Goal: Transaction & Acquisition: Purchase product/service

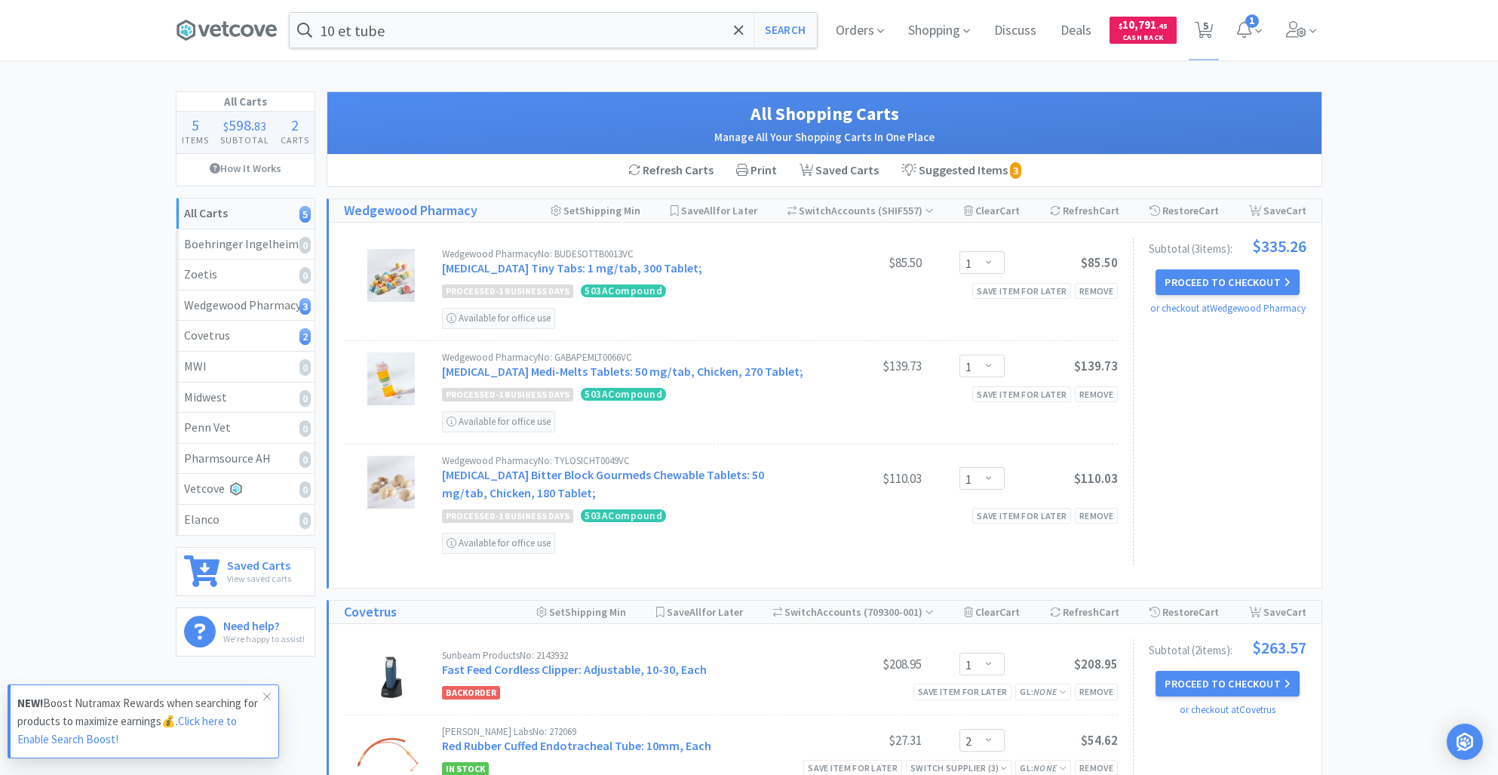
select select "1"
select select "2"
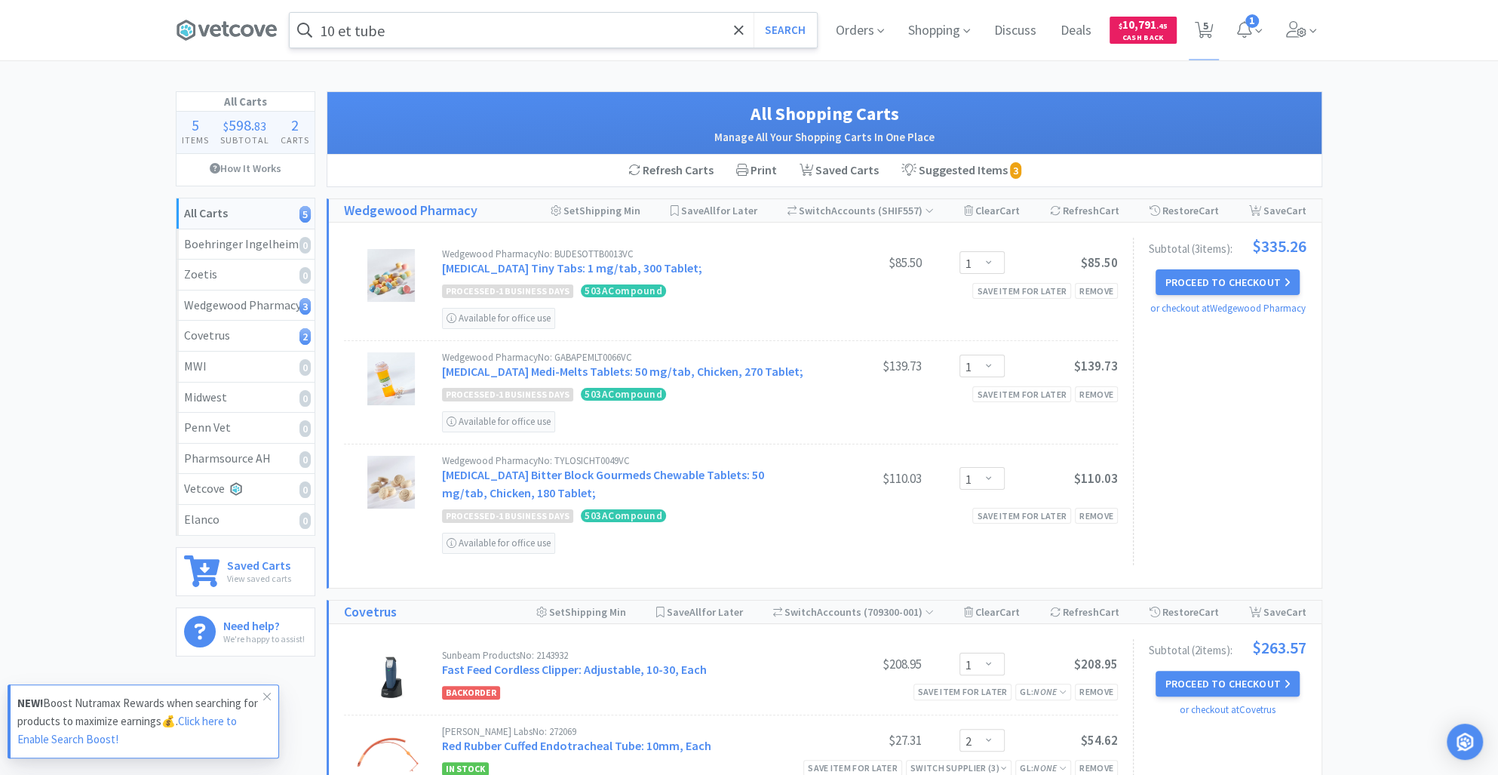
click at [402, 20] on input "10 et tube" at bounding box center [553, 30] width 527 height 35
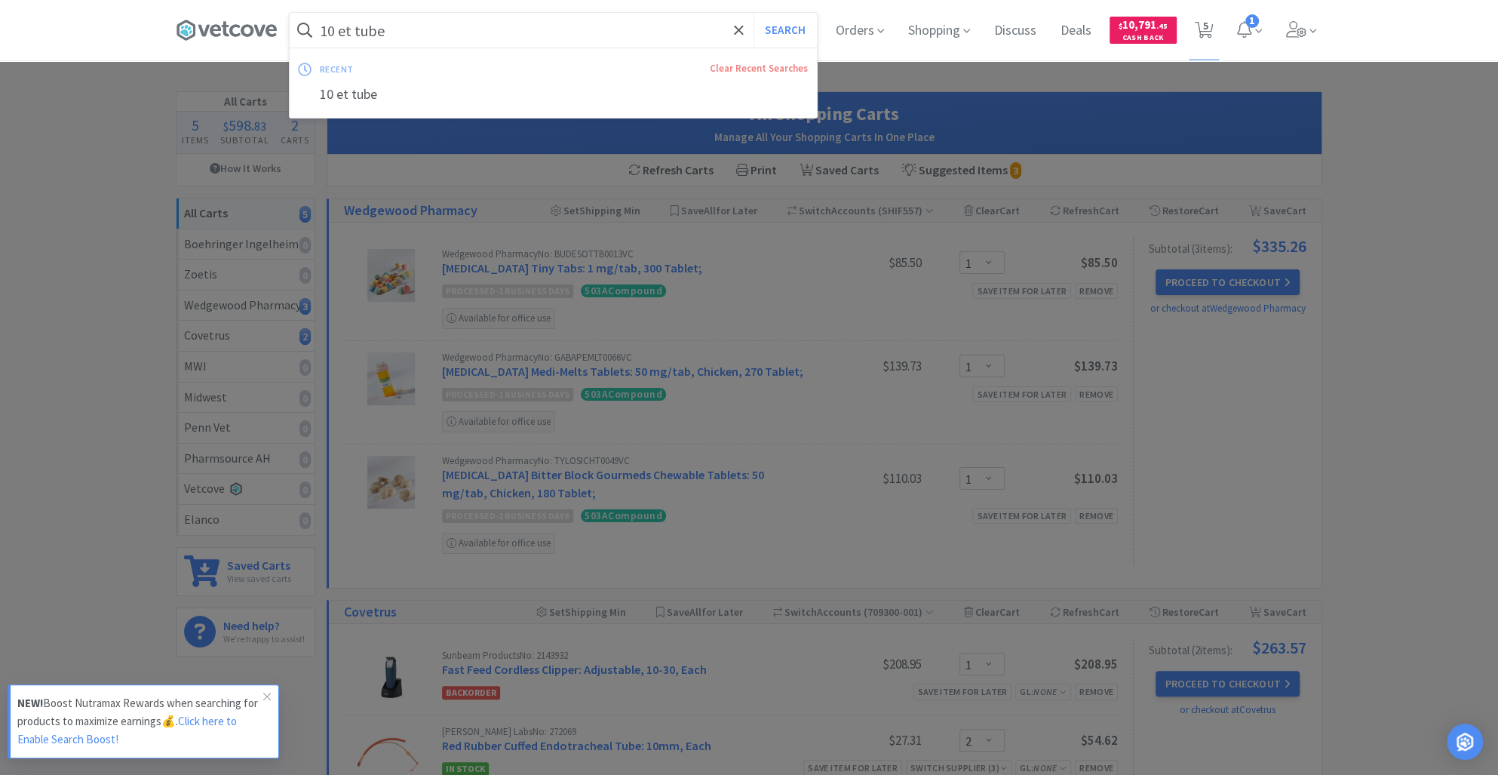
click at [402, 20] on input "10 et tube" at bounding box center [553, 30] width 527 height 35
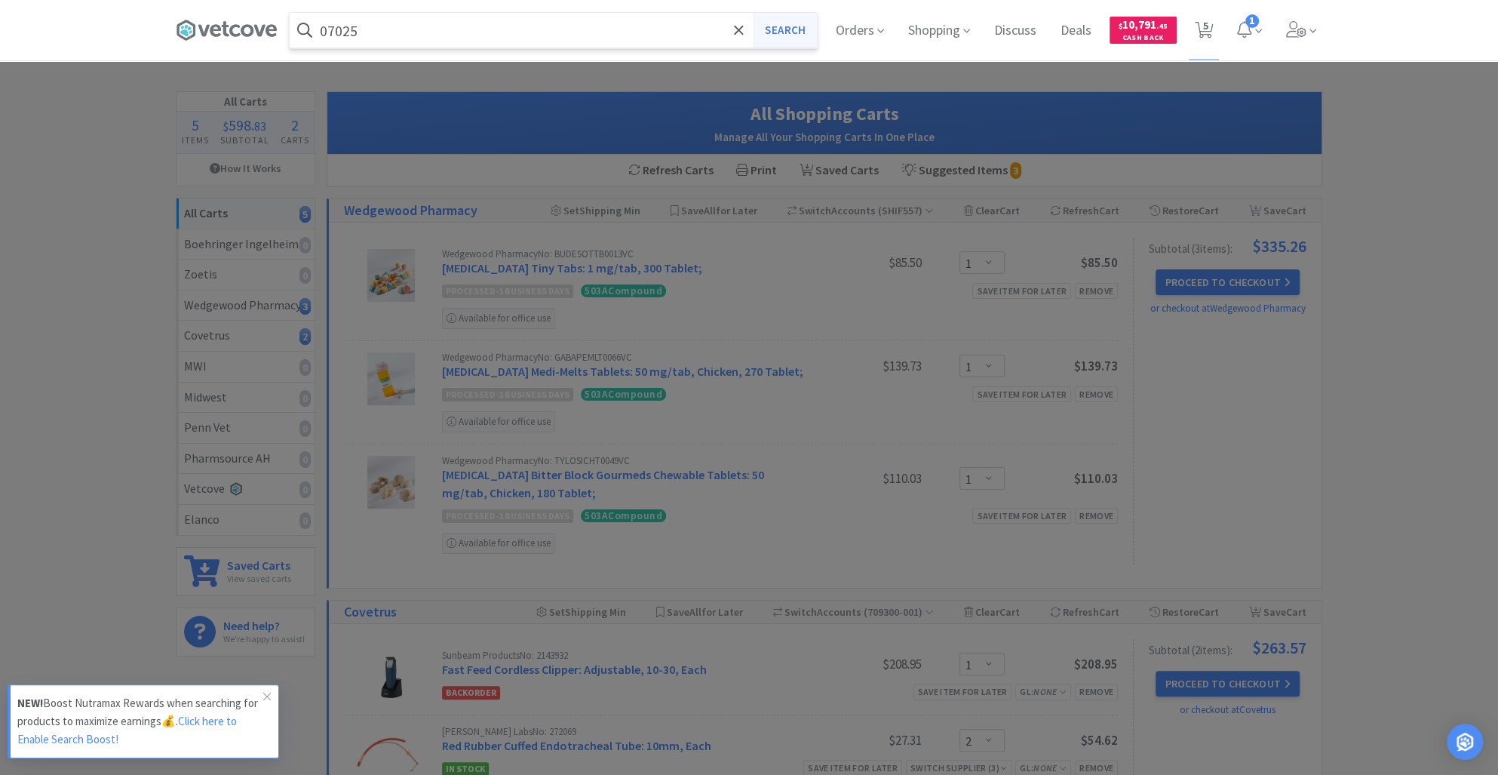
type input "07025"
click at [769, 20] on button "Search" at bounding box center [785, 30] width 63 height 35
select select "1"
select select "2"
select select "1"
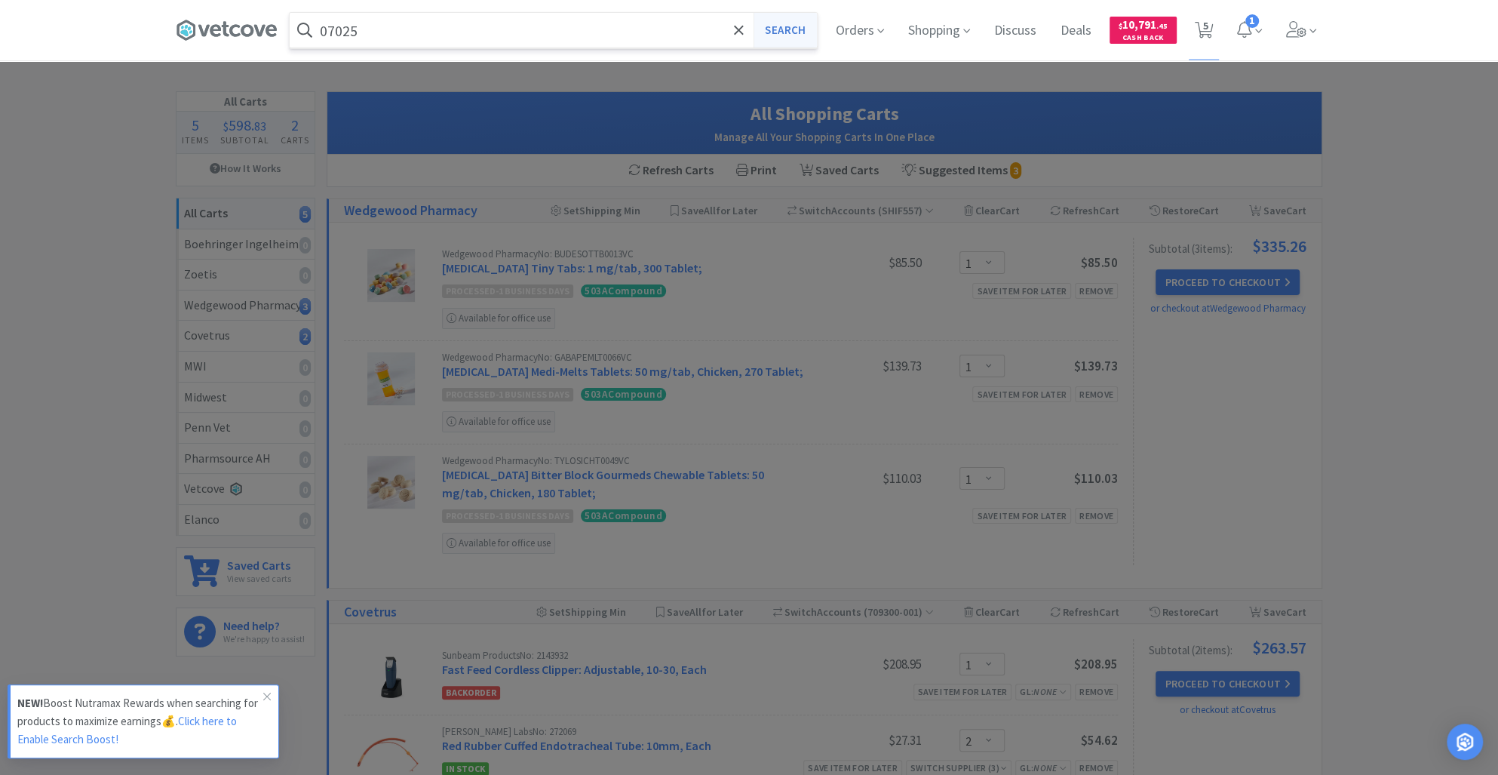
select select "1"
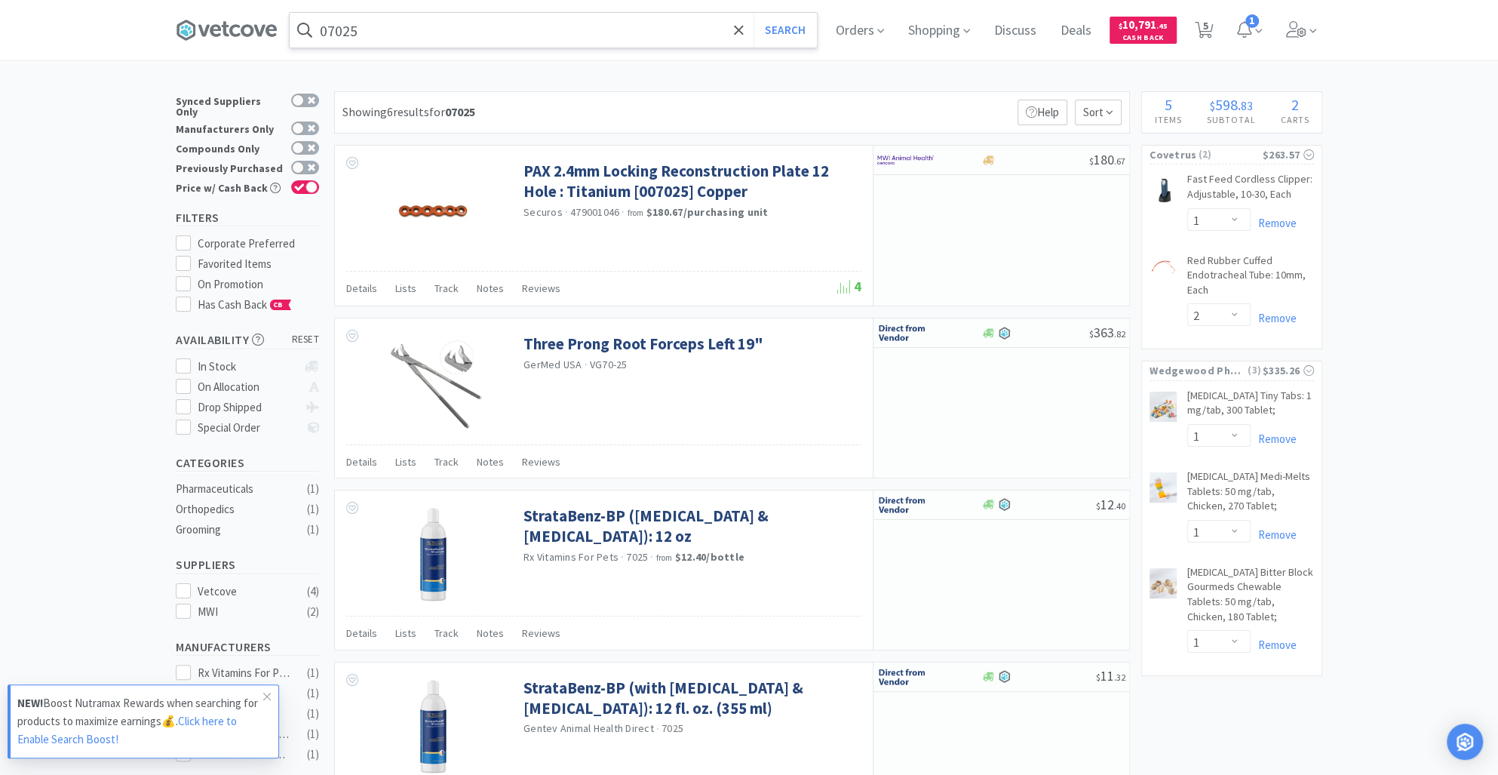
click at [383, 25] on input "07025" at bounding box center [553, 30] width 527 height 35
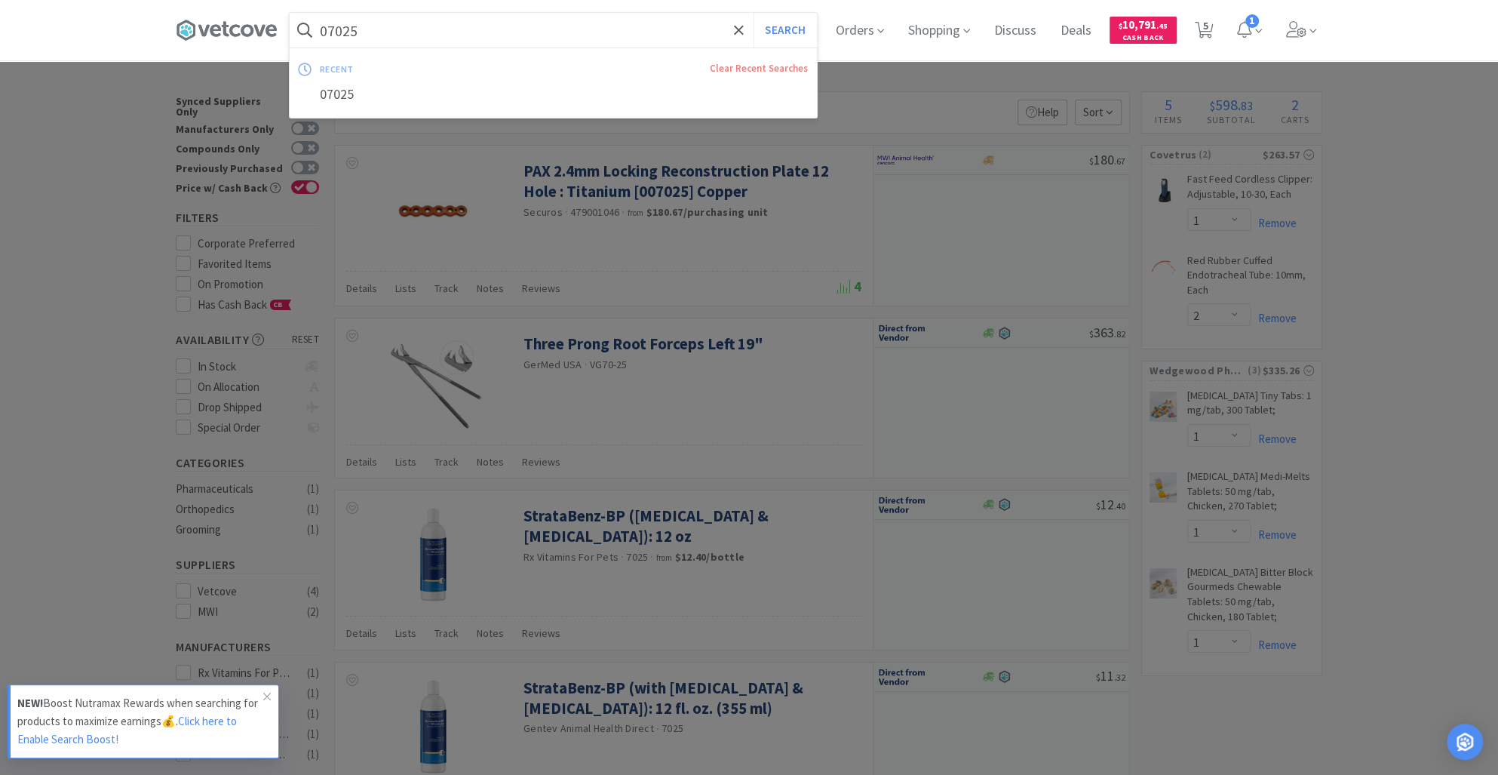
click at [383, 25] on input "07025" at bounding box center [553, 30] width 527 height 35
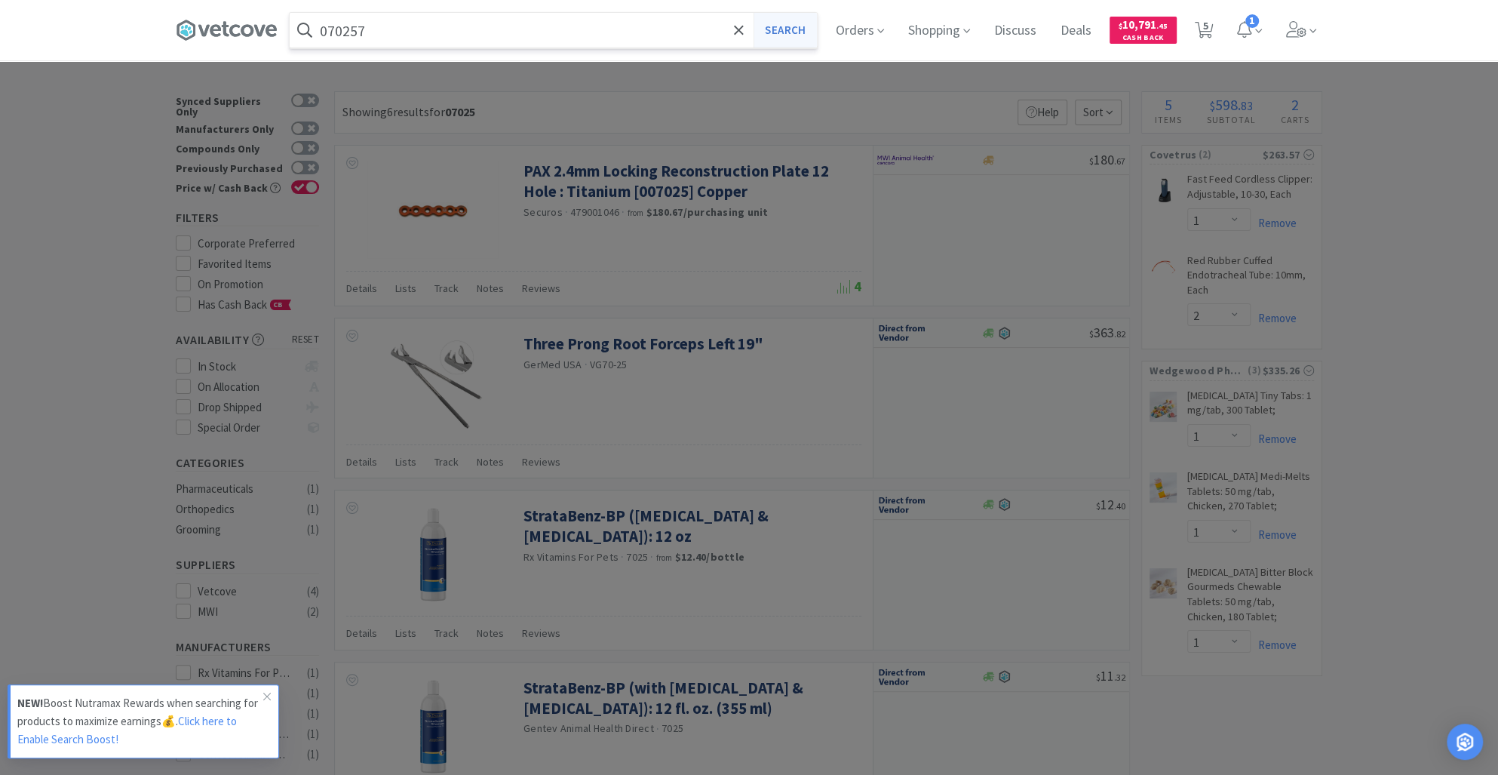
type input "070257"
click at [804, 25] on button "Search" at bounding box center [785, 30] width 63 height 35
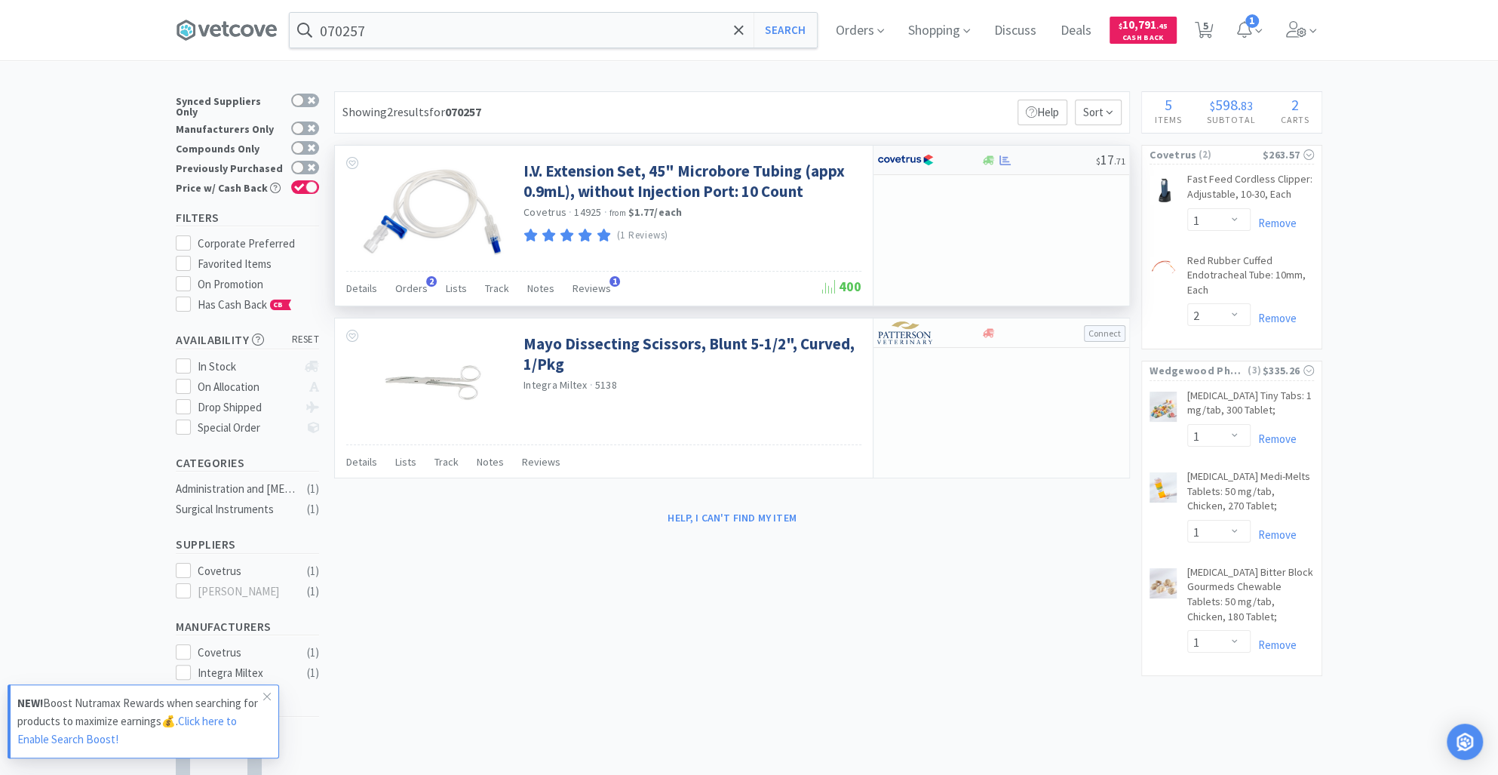
click at [994, 158] on div at bounding box center [988, 160] width 15 height 11
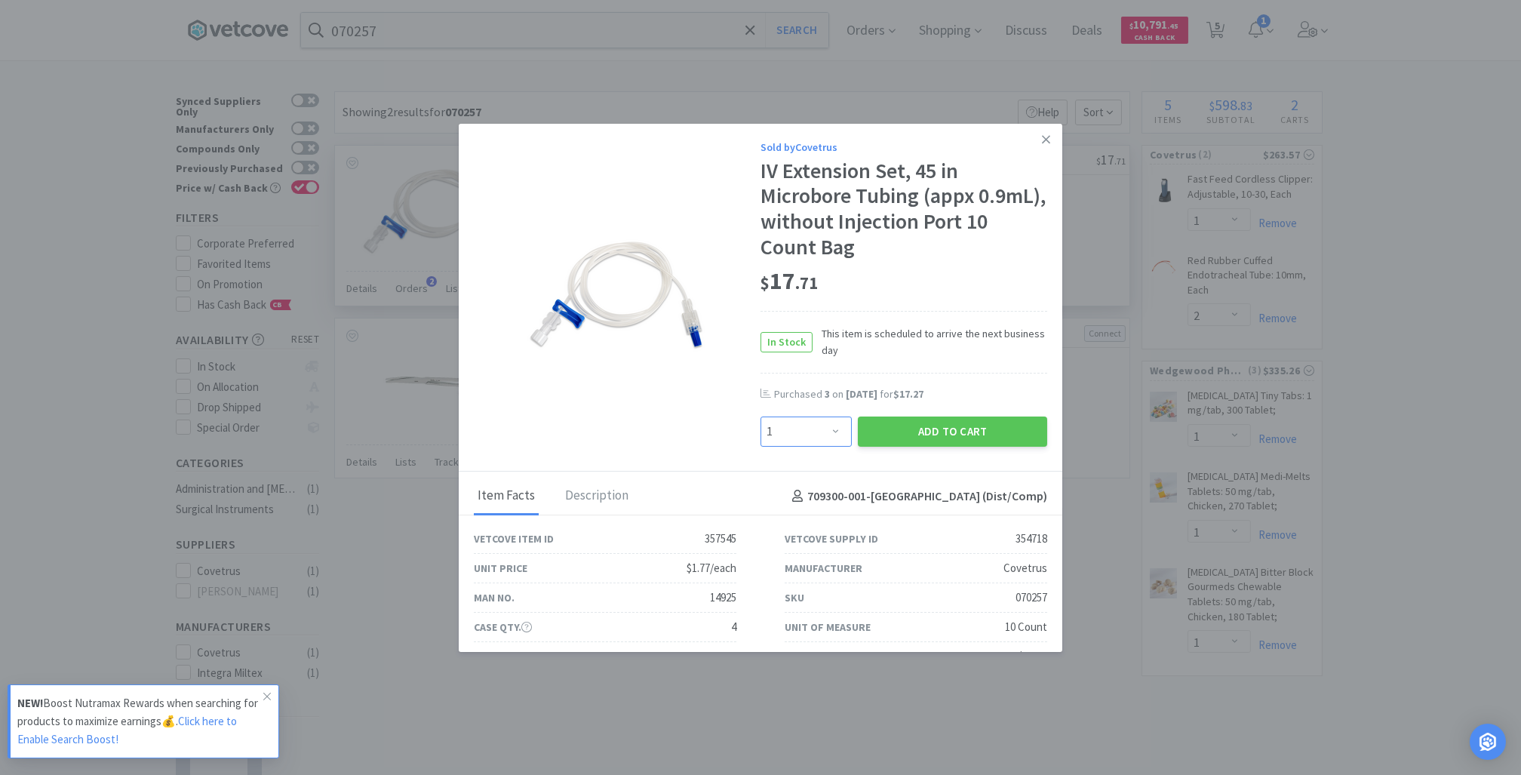
click at [817, 428] on select "Enter Quantity 1 2 3 4 5 6 7 8 9 10 11 12 13 14 15 16 17 18 19 20 Enter Quantity" at bounding box center [805, 431] width 91 height 30
select select "5"
click at [760, 416] on select "Enter Quantity 1 2 3 4 5 6 7 8 9 10 11 12 13 14 15 16 17 18 19 20 Enter Quantity" at bounding box center [805, 431] width 91 height 30
click at [936, 429] on button "Add to Cart" at bounding box center [952, 431] width 189 height 30
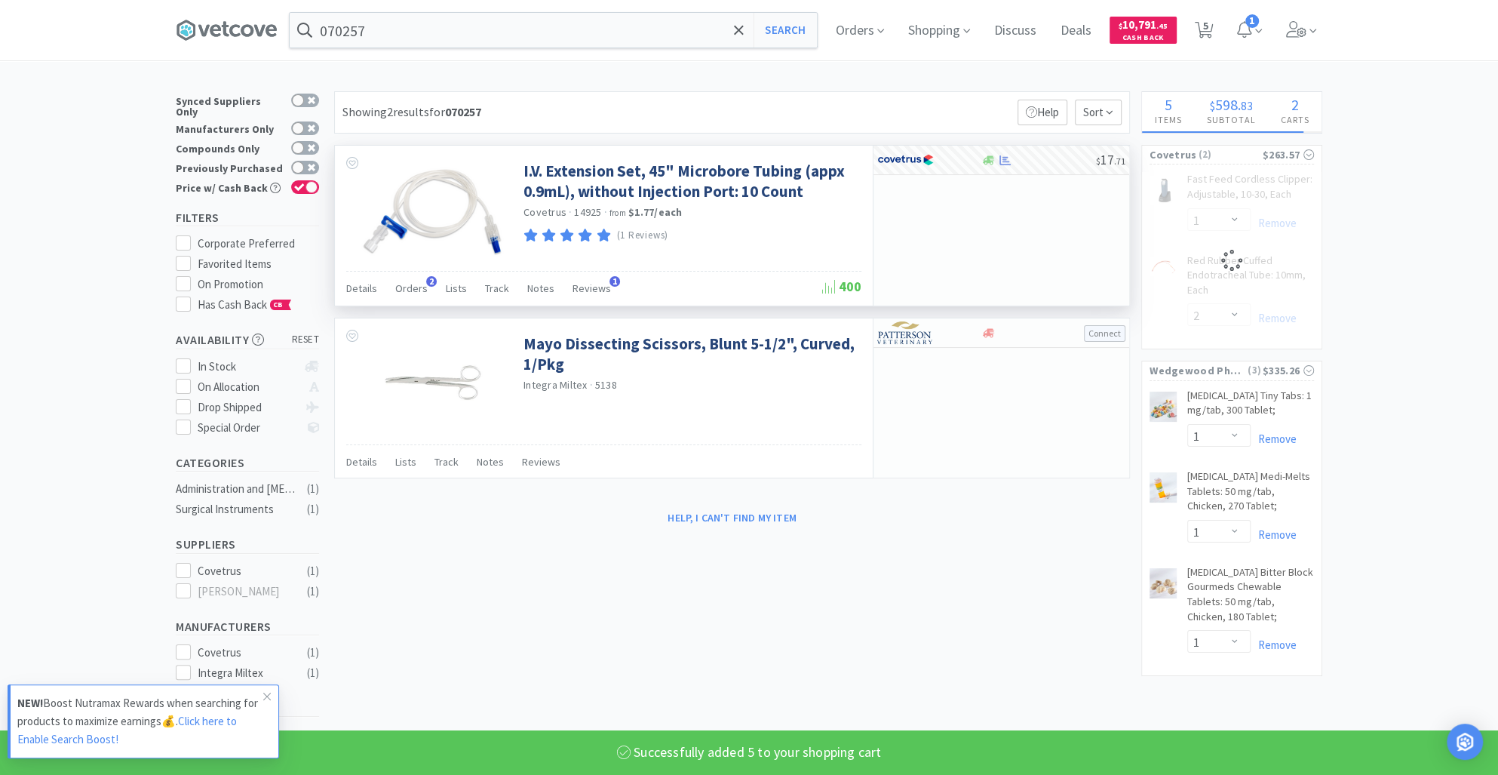
select select "5"
select select "2"
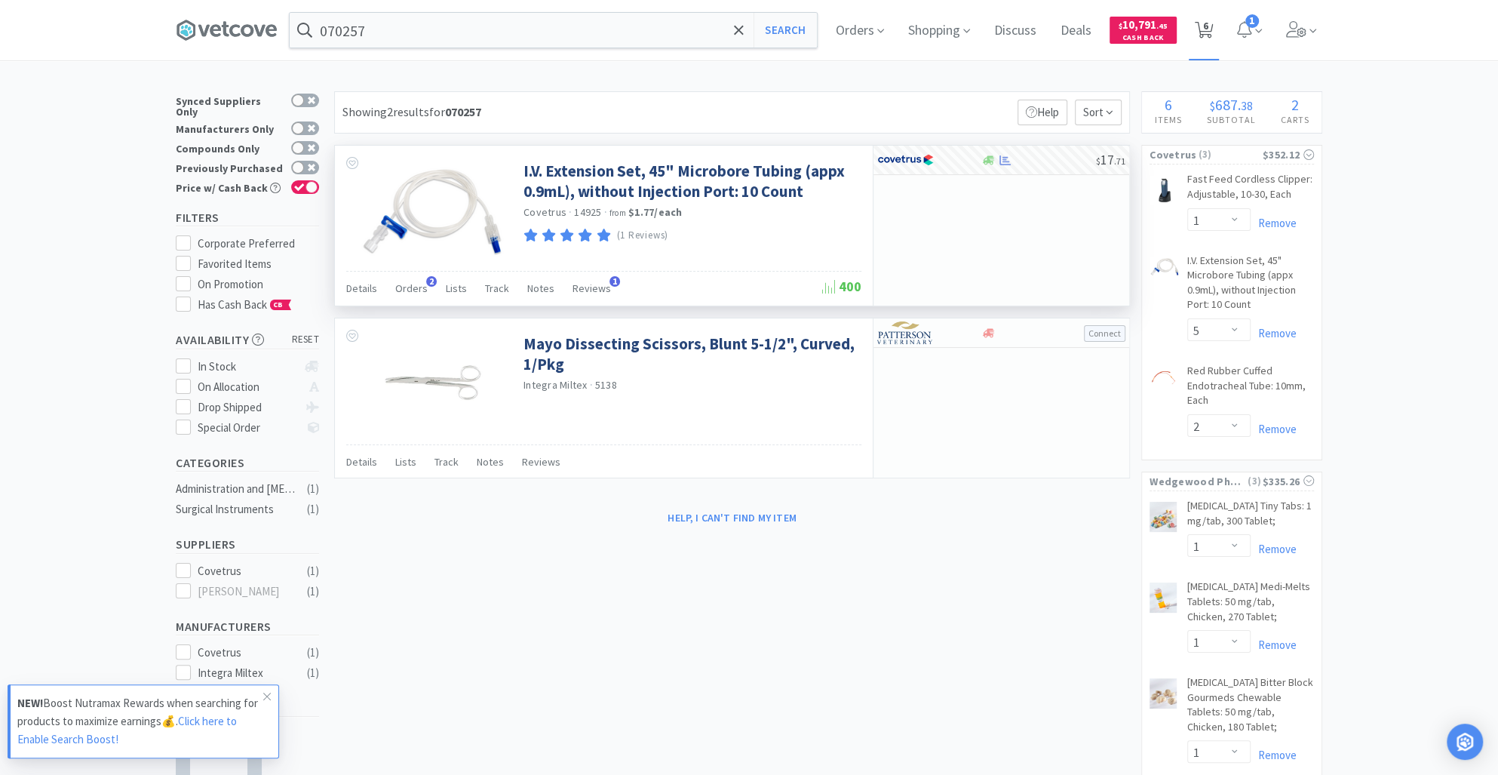
click at [1209, 27] on span "6" at bounding box center [1205, 25] width 5 height 60
select select "1"
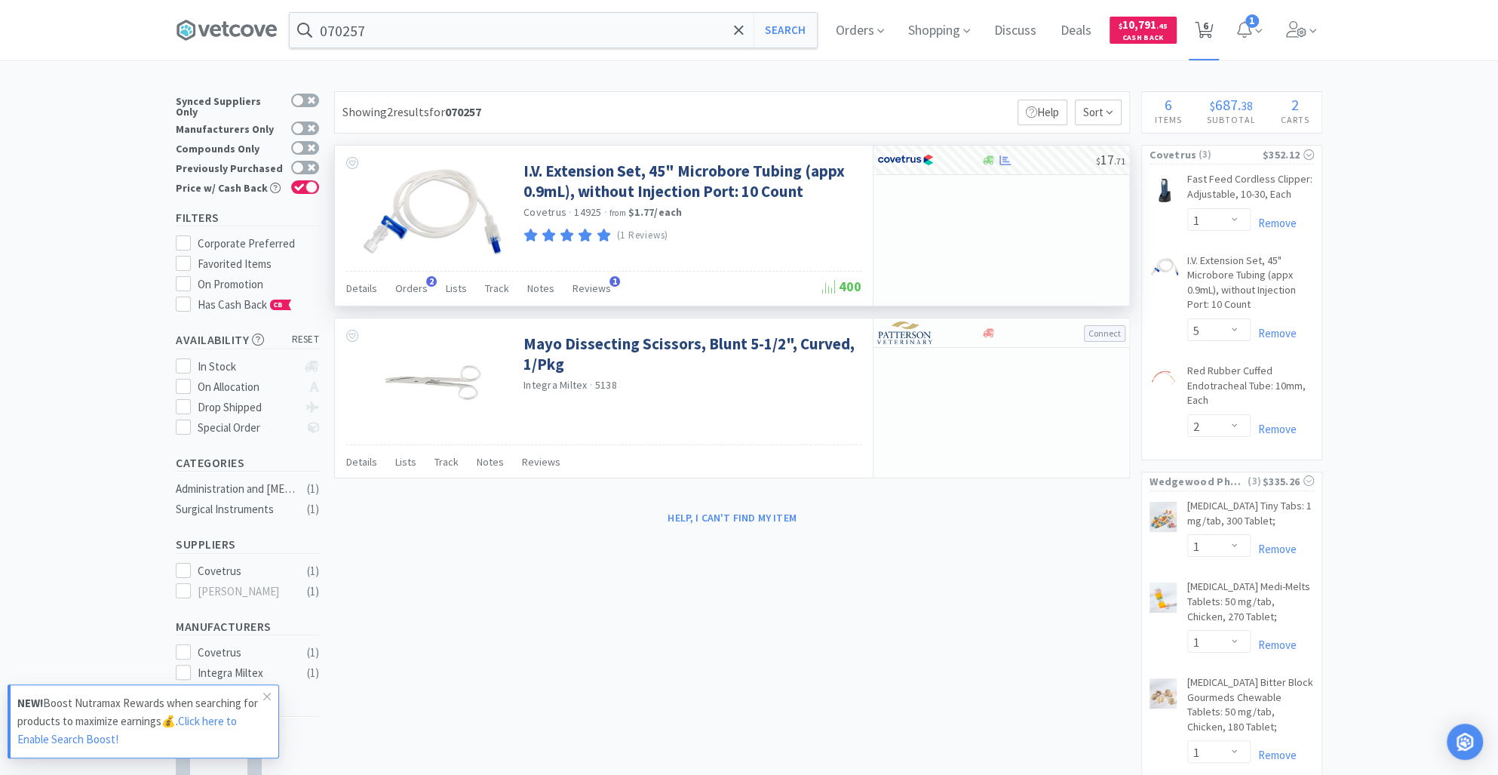
select select "5"
select select "2"
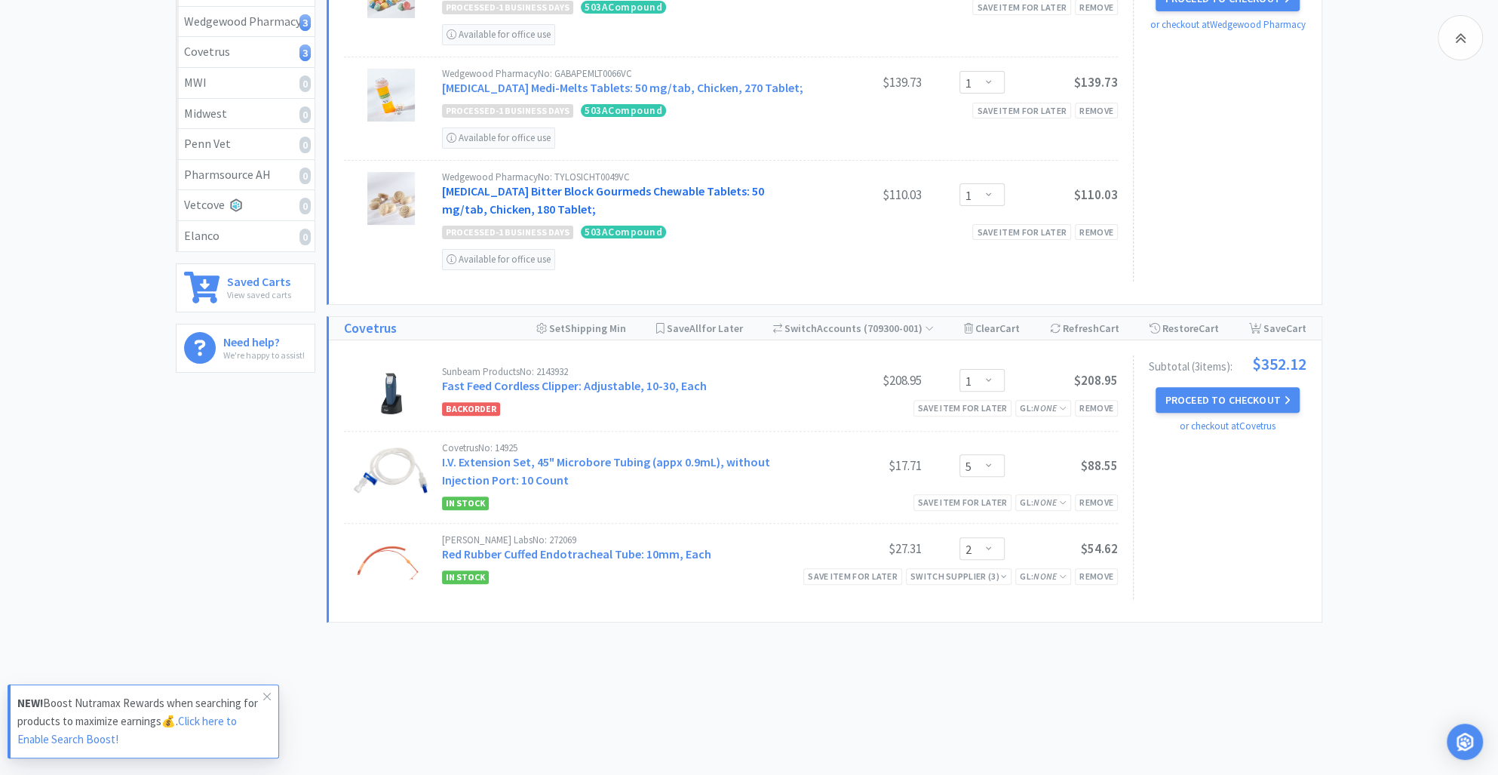
scroll to position [283, 0]
click at [1225, 391] on button "Proceed to Checkout" at bounding box center [1227, 401] width 143 height 26
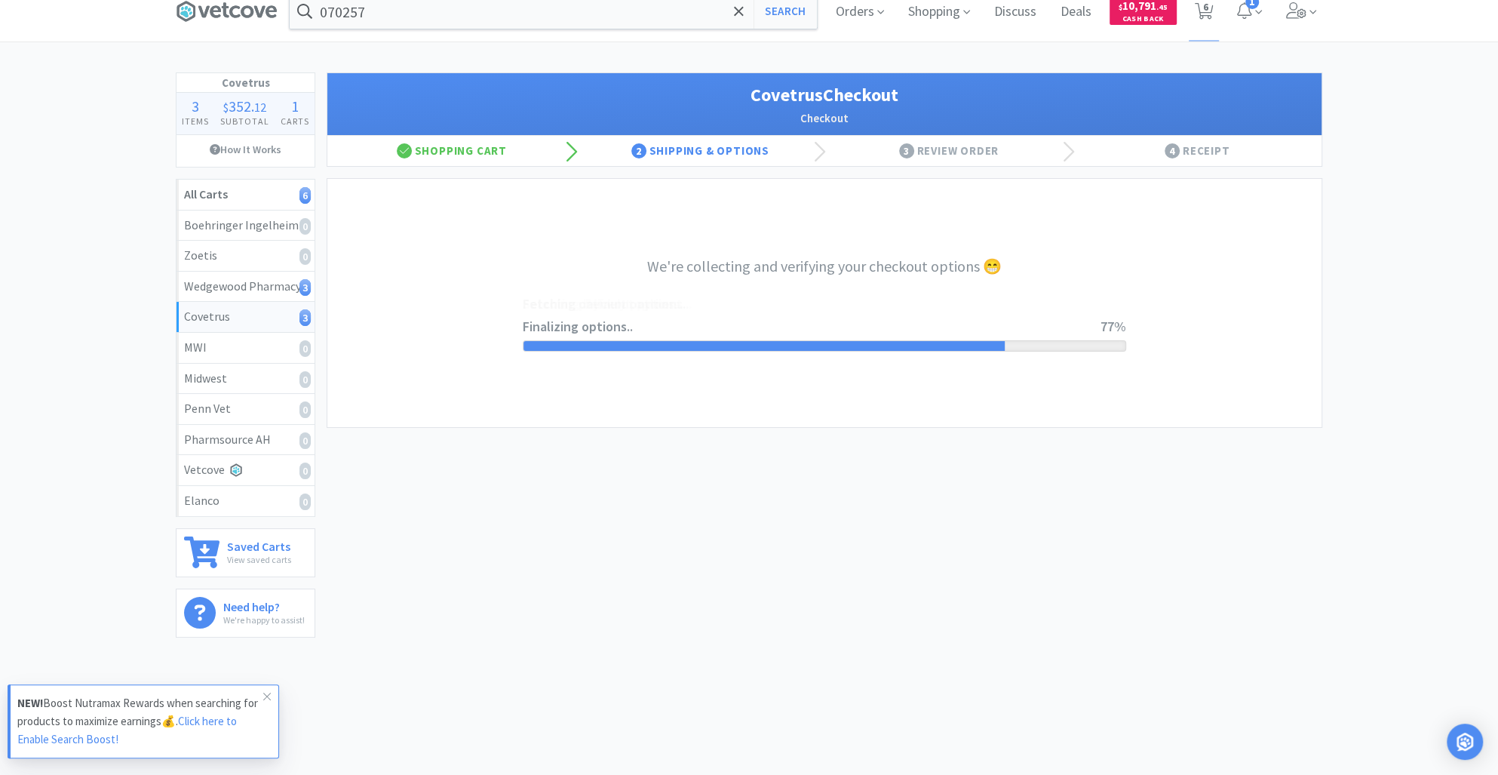
select select "ACCOUNT"
select select "cvt-standard-net"
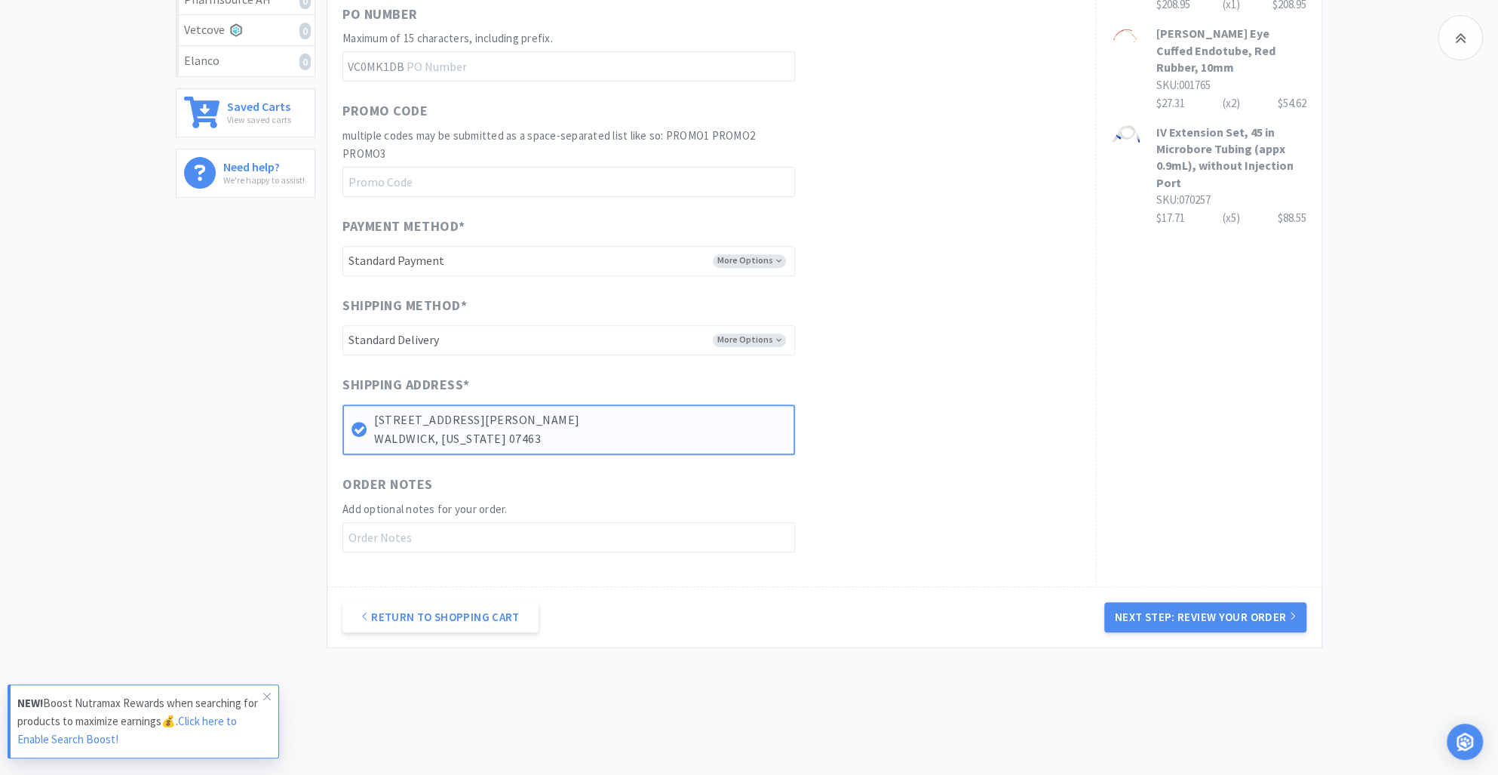
scroll to position [484, 0]
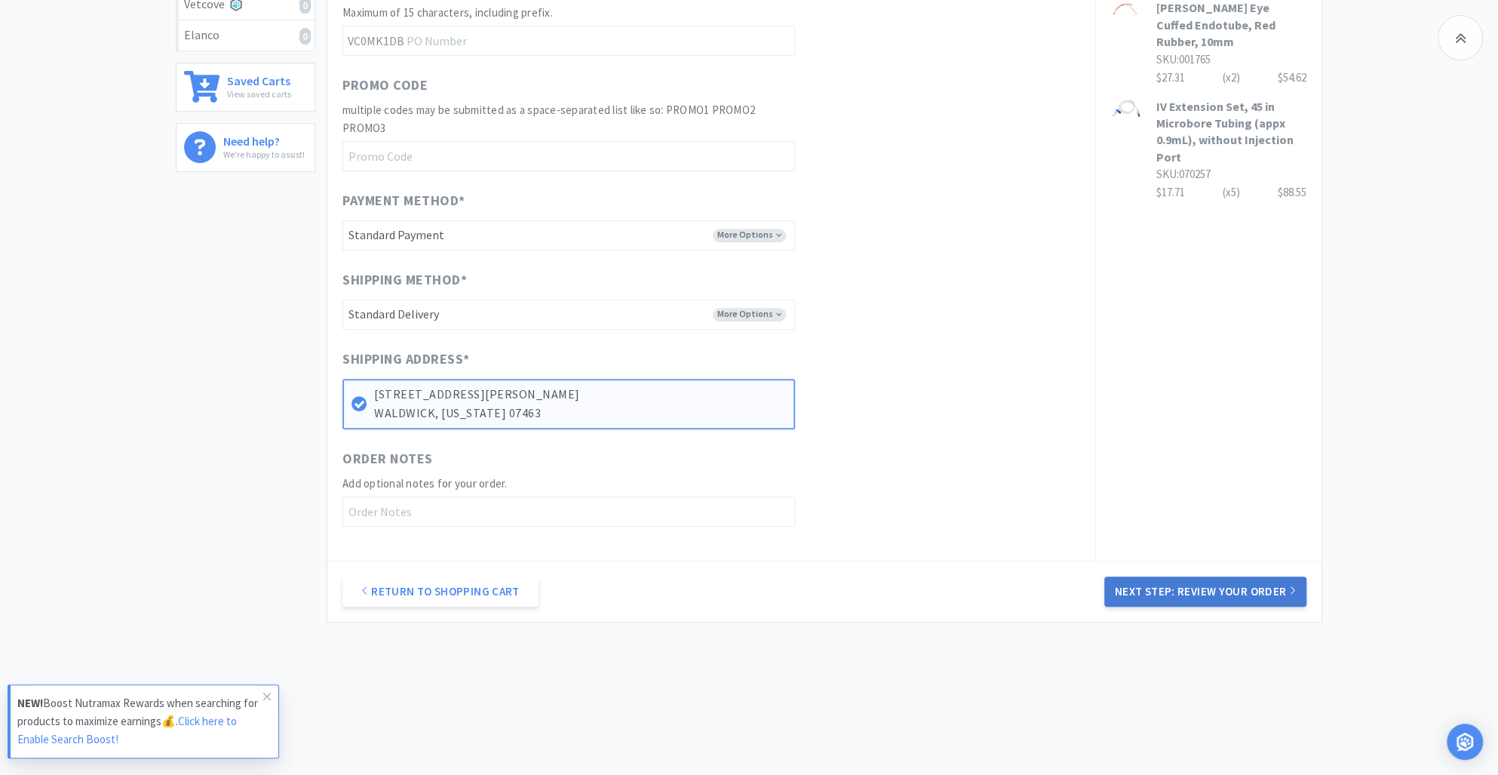
click at [1162, 577] on button "Next Step: Review Your Order" at bounding box center [1206, 591] width 202 height 30
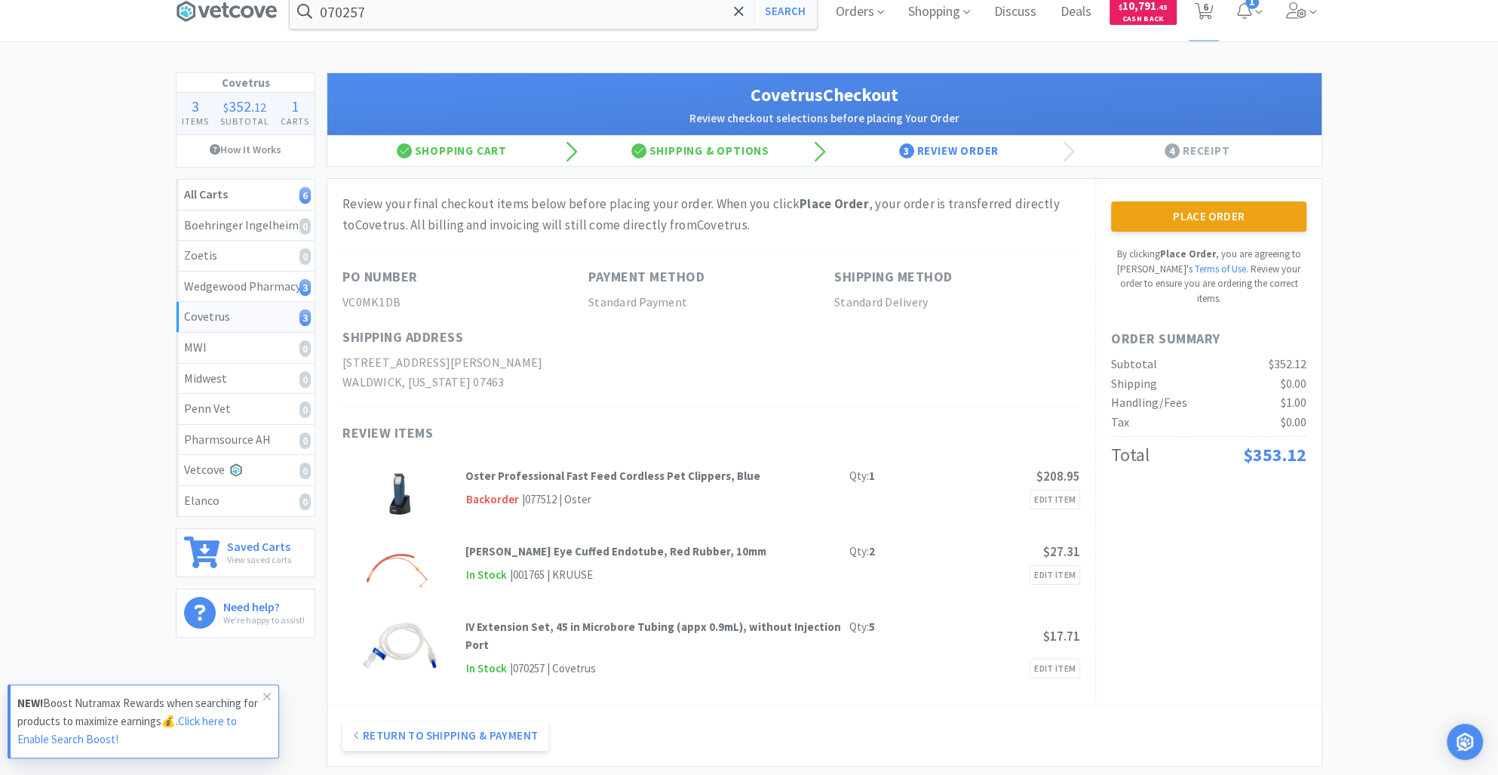
scroll to position [0, 0]
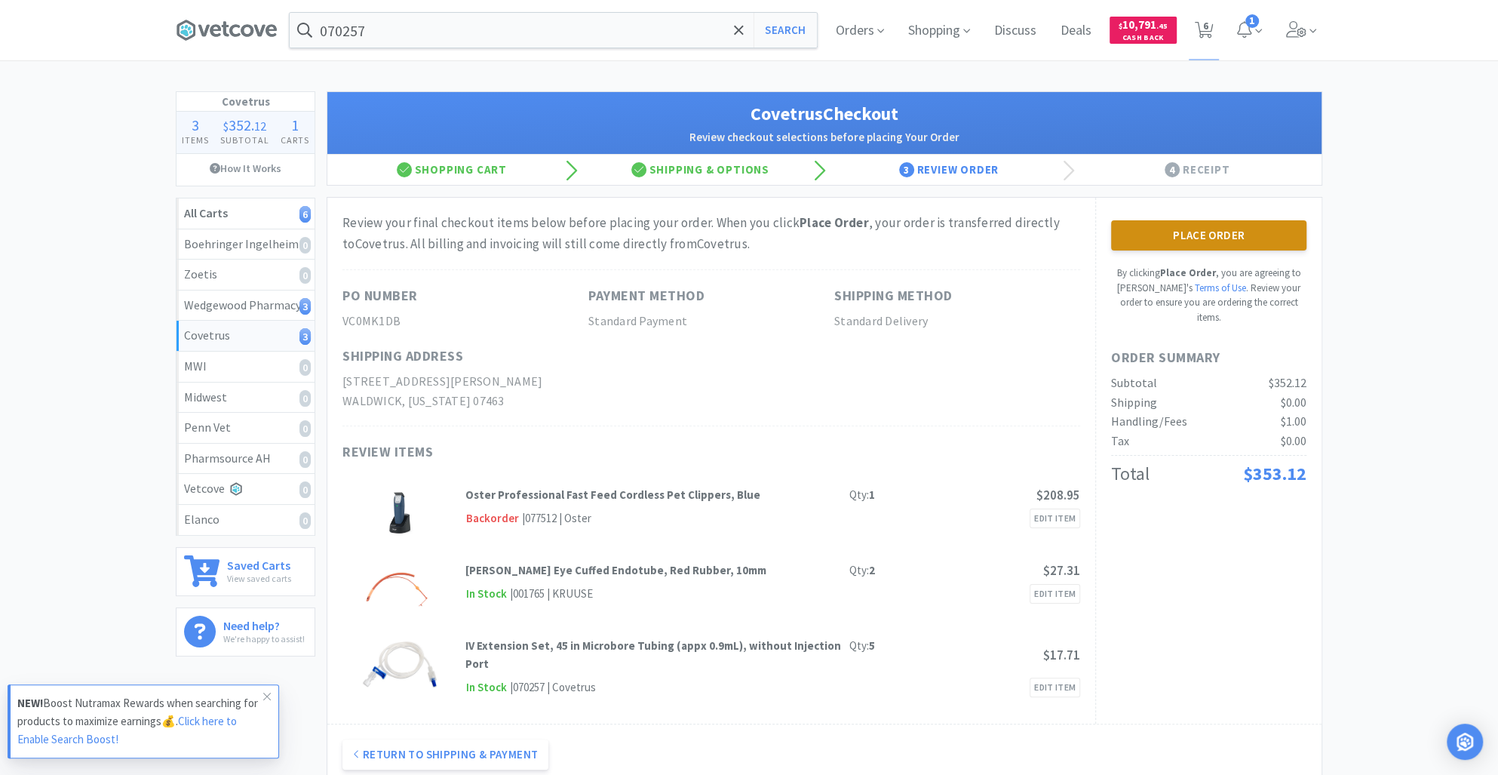
click at [1204, 238] on button "Place Order" at bounding box center [1208, 235] width 195 height 30
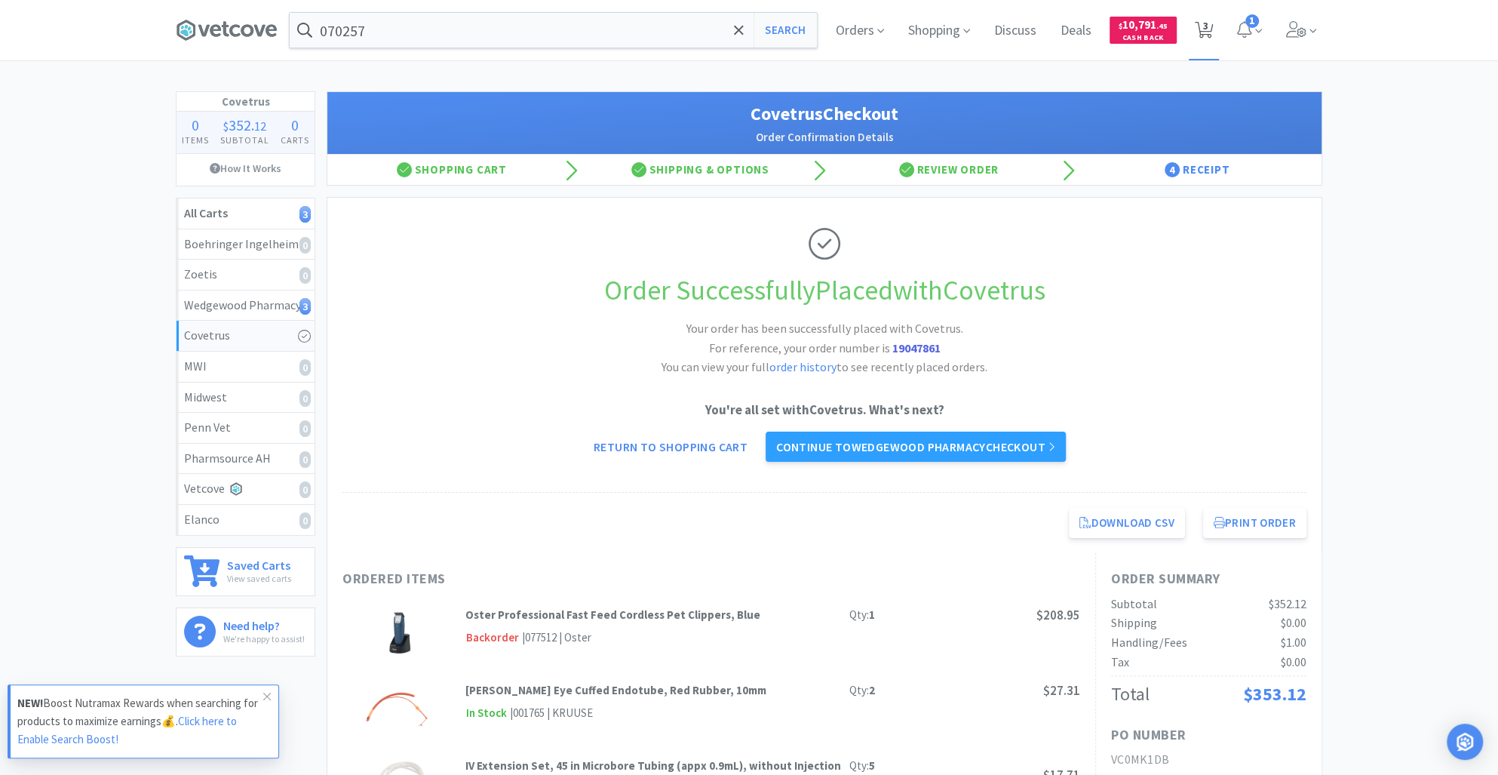
click at [1205, 31] on span "3" at bounding box center [1205, 25] width 5 height 60
select select "1"
